Goal: Navigation & Orientation: Understand site structure

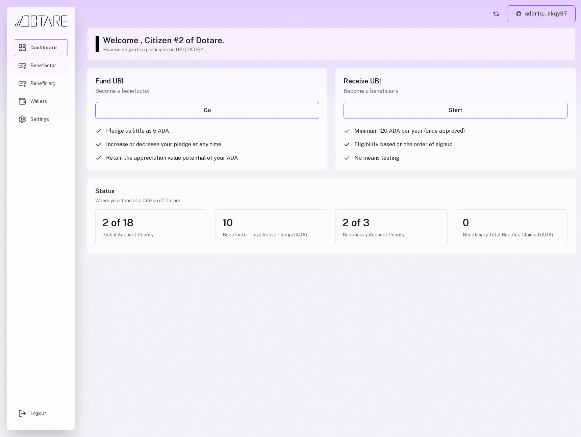
click at [45, 64] on span "Benefactor" at bounding box center [43, 65] width 26 height 7
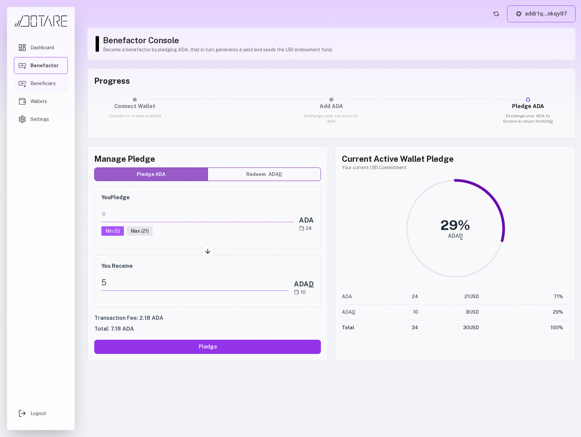
click at [48, 85] on span "Beneficiary" at bounding box center [42, 83] width 25 height 7
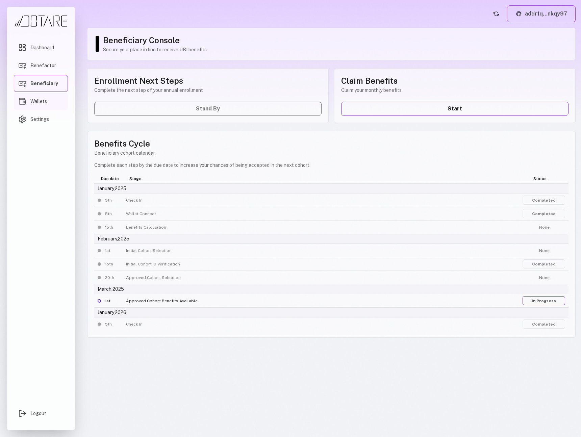
click at [45, 97] on link "Wallets" at bounding box center [41, 101] width 54 height 17
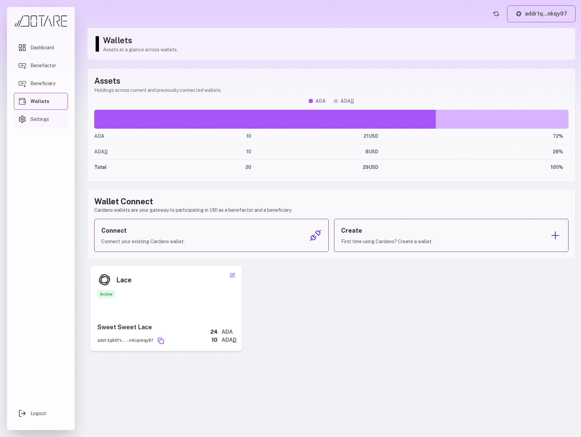
click at [41, 123] on link "Settings" at bounding box center [41, 119] width 54 height 17
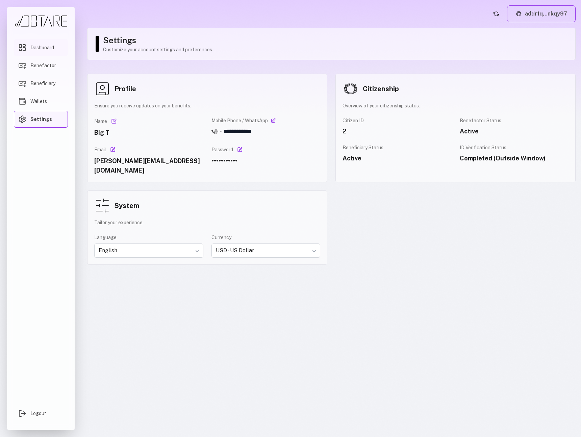
click at [46, 48] on span "Dashboard" at bounding box center [42, 47] width 24 height 7
